Goal: Find specific page/section: Find specific page/section

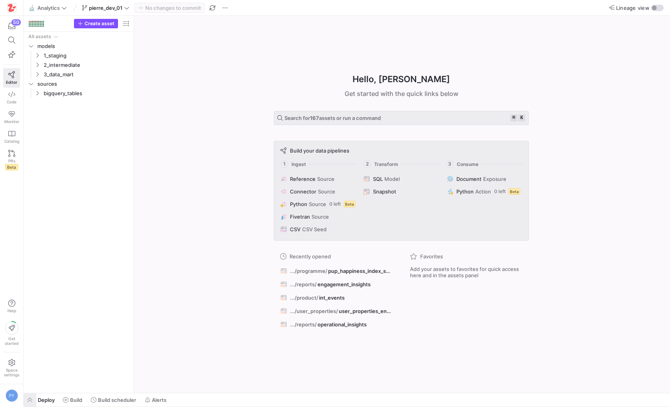
click at [30, 397] on span "button" at bounding box center [30, 399] width 13 height 13
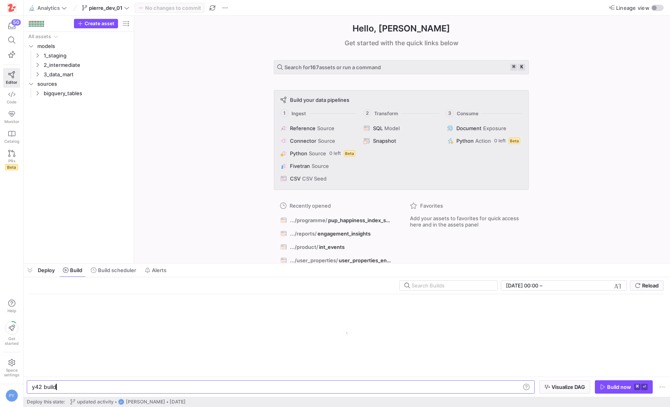
scroll to position [0, 24]
